Goal: Download file/media

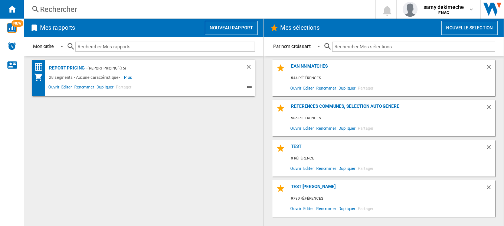
click at [74, 71] on div "Report pricing" at bounding box center [66, 68] width 38 height 9
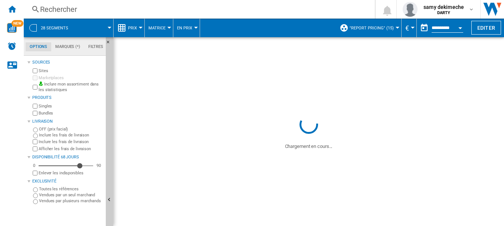
click at [207, 176] on span at bounding box center [308, 188] width 391 height 76
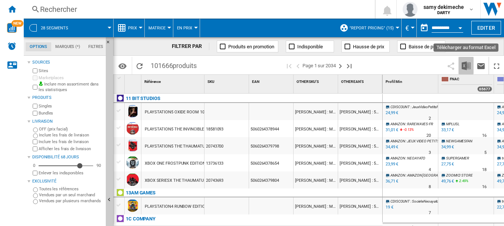
click at [465, 64] on img "Télécharger au format Excel" at bounding box center [466, 65] width 9 height 9
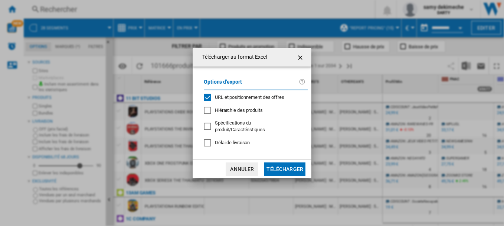
click at [209, 94] on div "URL et positionnement des offres" at bounding box center [207, 97] width 7 height 7
click at [282, 166] on button "Télécharger" at bounding box center [284, 168] width 41 height 13
